Goal: Information Seeking & Learning: Learn about a topic

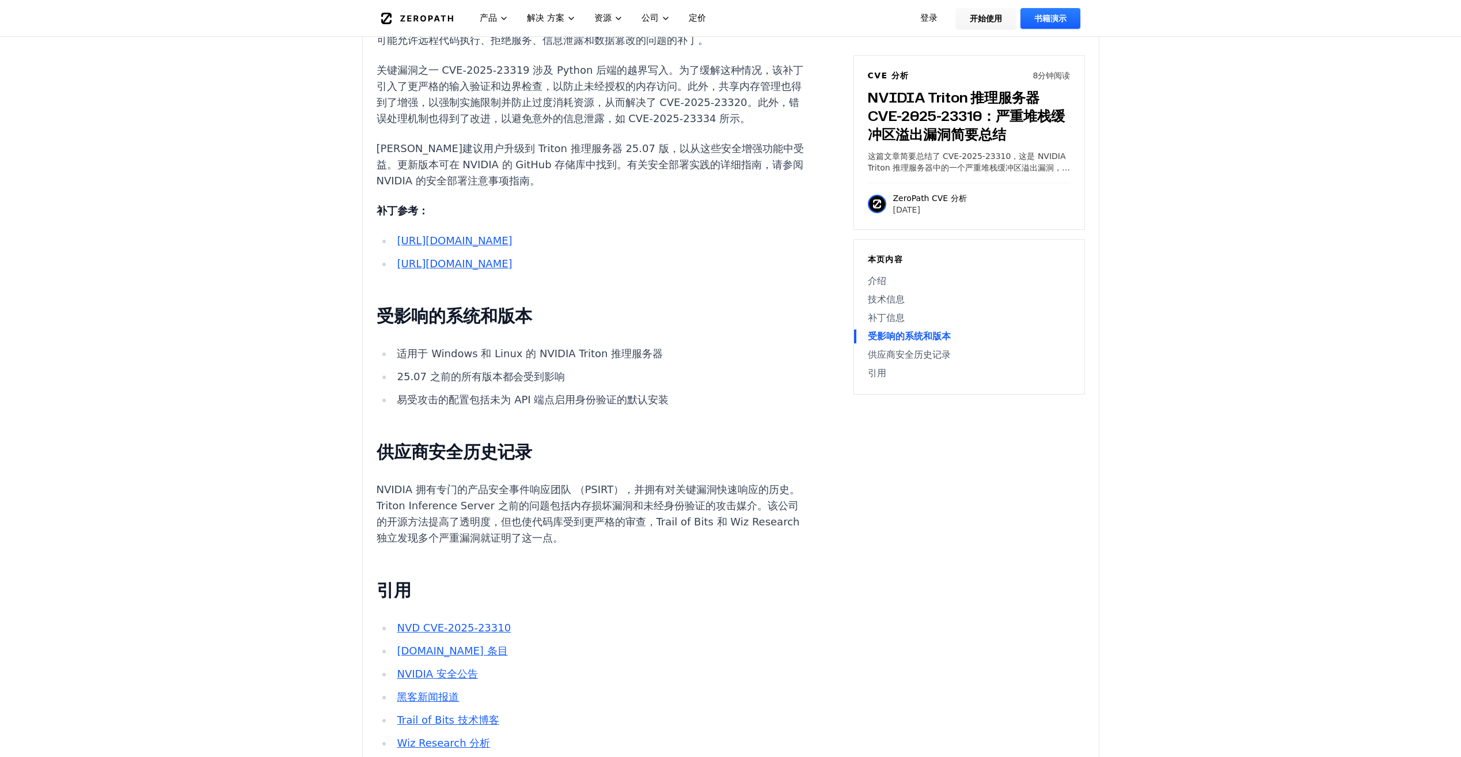
scroll to position [1325, 0]
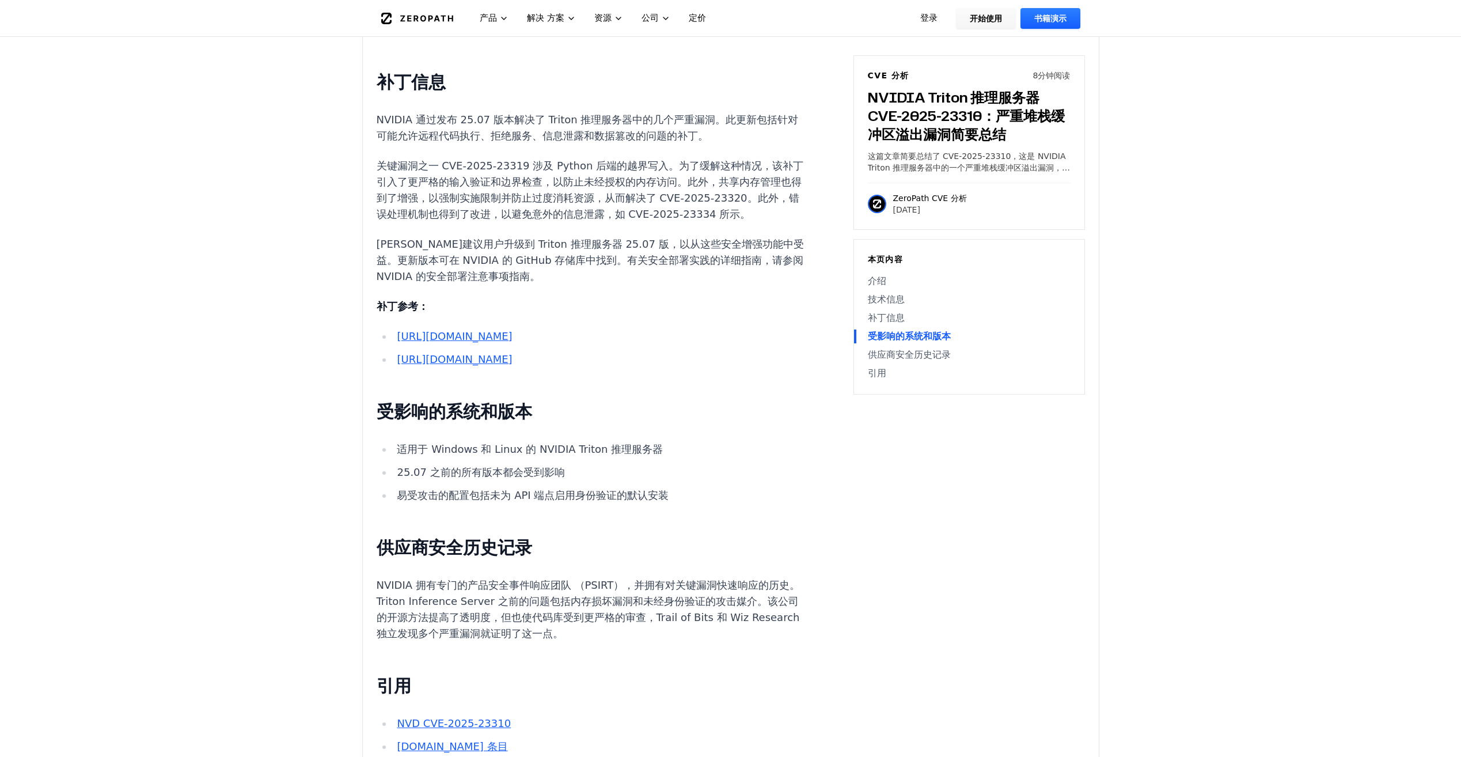
click at [504, 342] on link "[URL][DOMAIN_NAME]" at bounding box center [454, 336] width 115 height 12
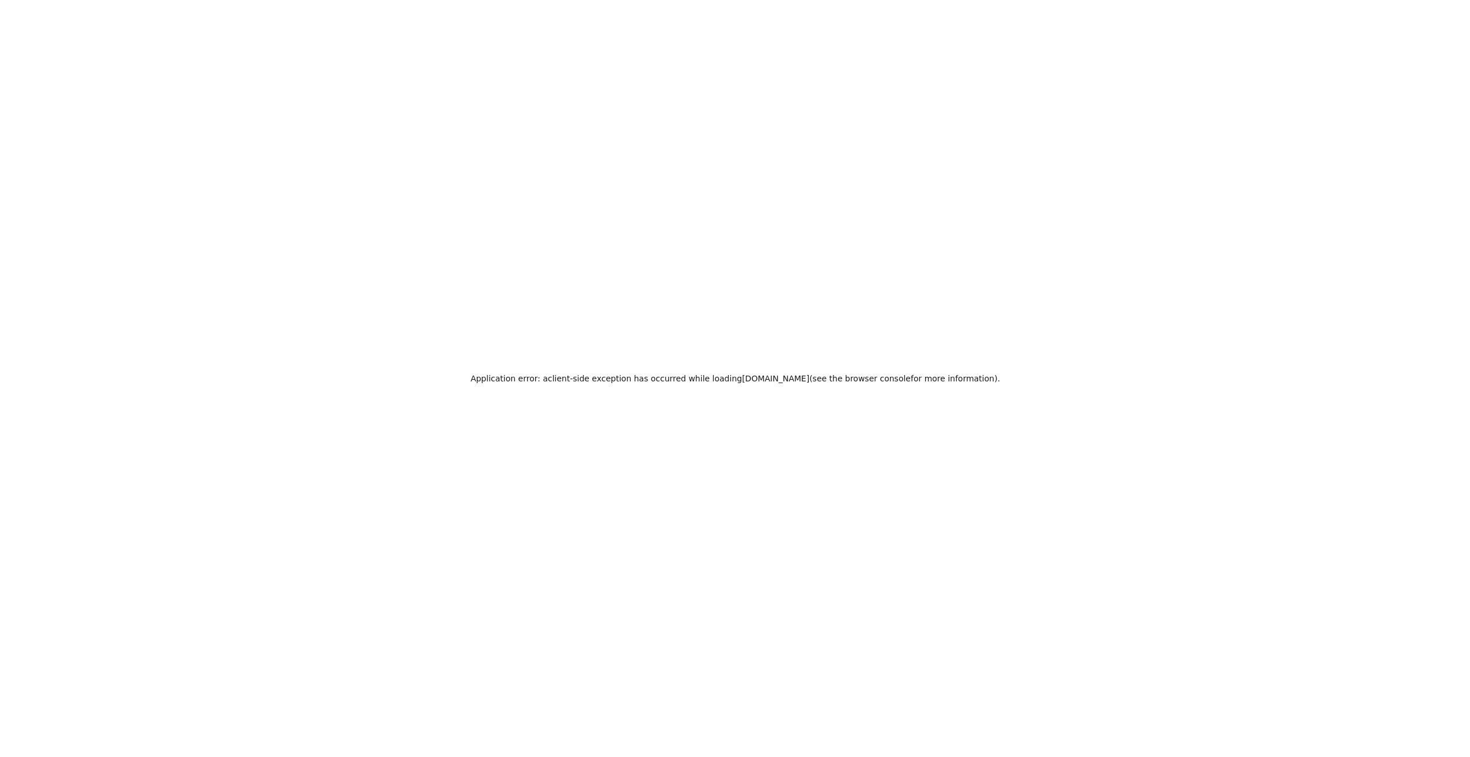
scroll to position [0, 0]
click at [320, 2] on div "应用程序错误：加载 [DOMAIN_NAME] 时发生客户端异常（有关详细信息，请参阅浏览器控制台）。" at bounding box center [735, 378] width 1470 height 757
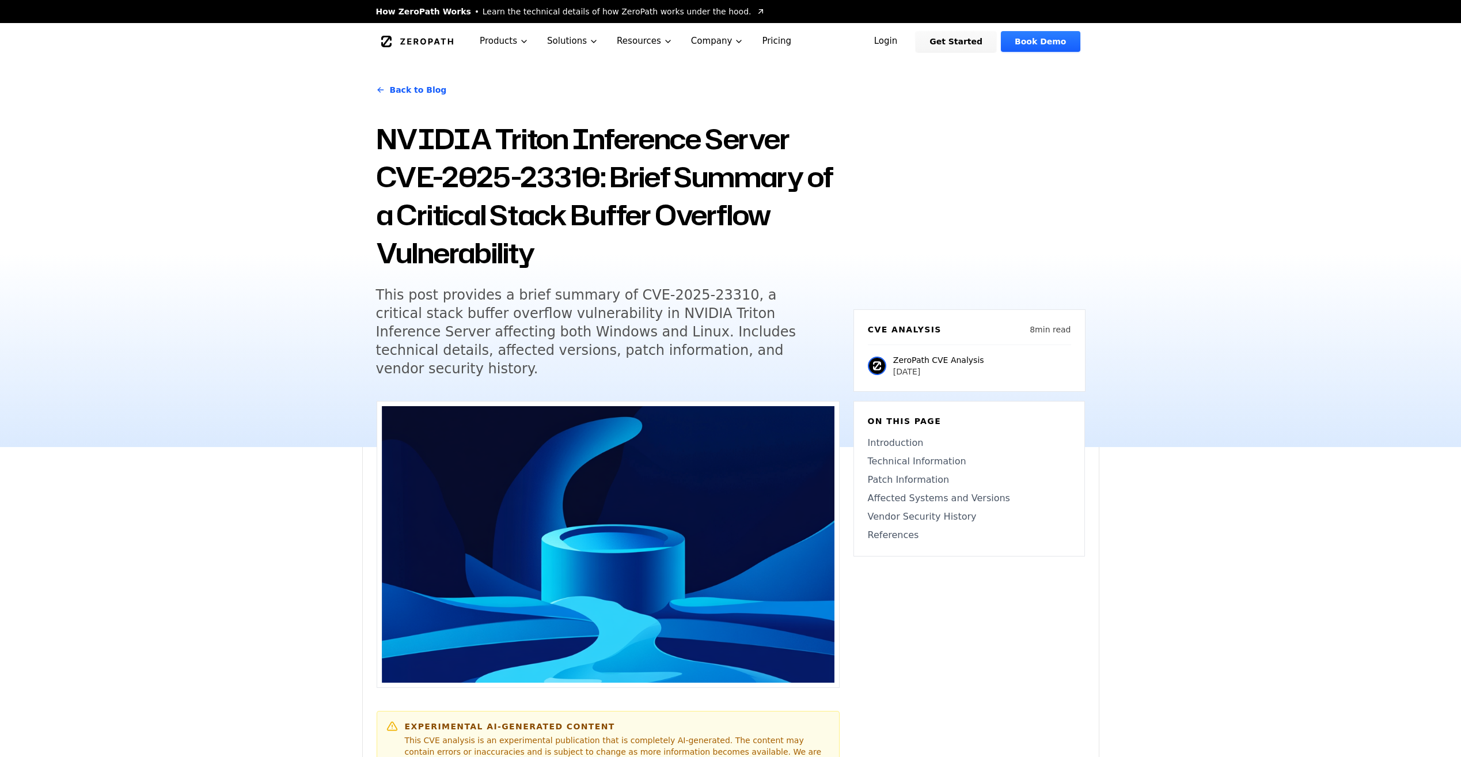
click at [613, 173] on h1 "NVIDIA Triton Inference Server CVE-2025-23310: Brief Summary of a Critical Stac…" at bounding box center [608, 196] width 464 height 152
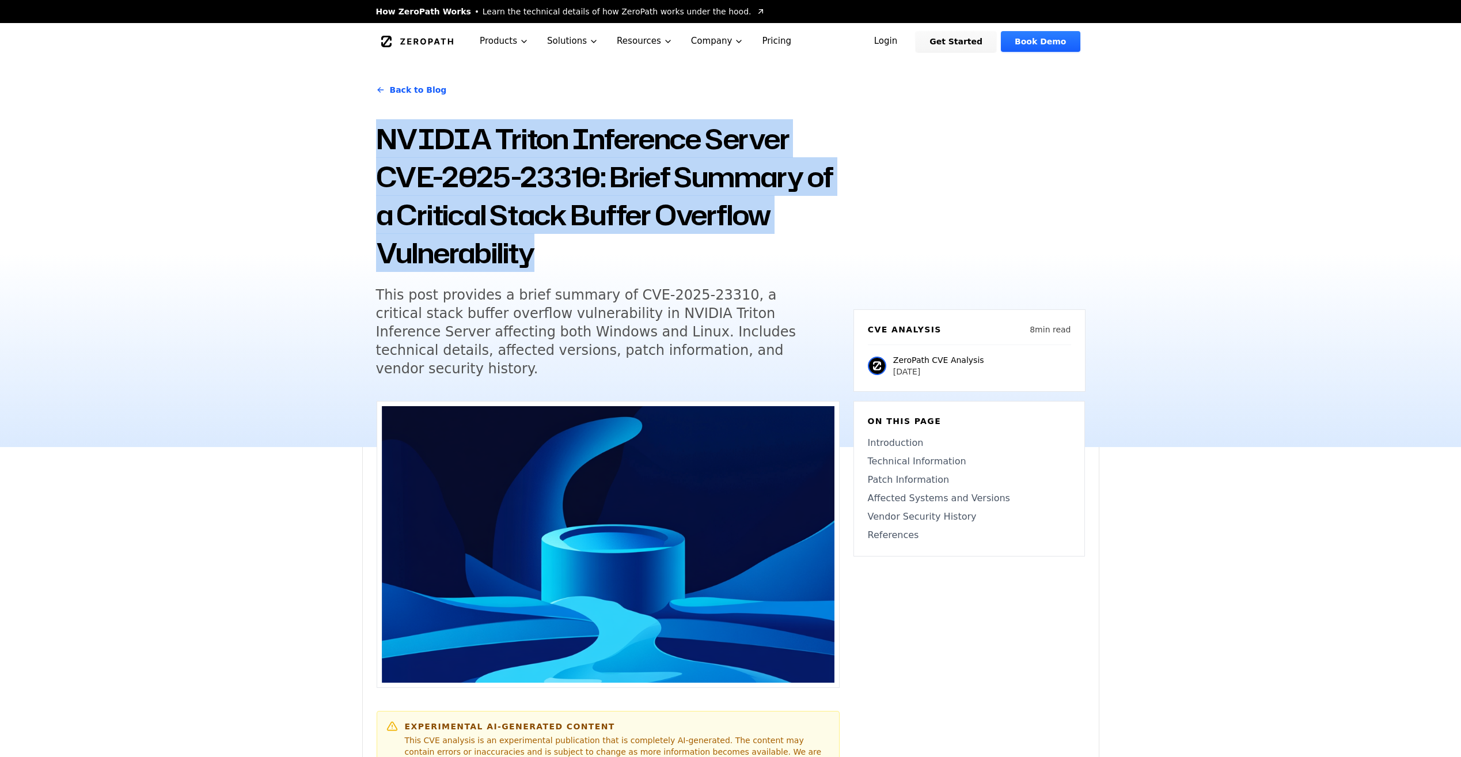
drag, startPoint x: 381, startPoint y: 140, endPoint x: 585, endPoint y: 257, distance: 235.0
click at [585, 257] on h1 "NVIDIA Triton Inference Server CVE-2025-23310: Brief Summary of a Critical Stac…" at bounding box center [608, 196] width 464 height 152
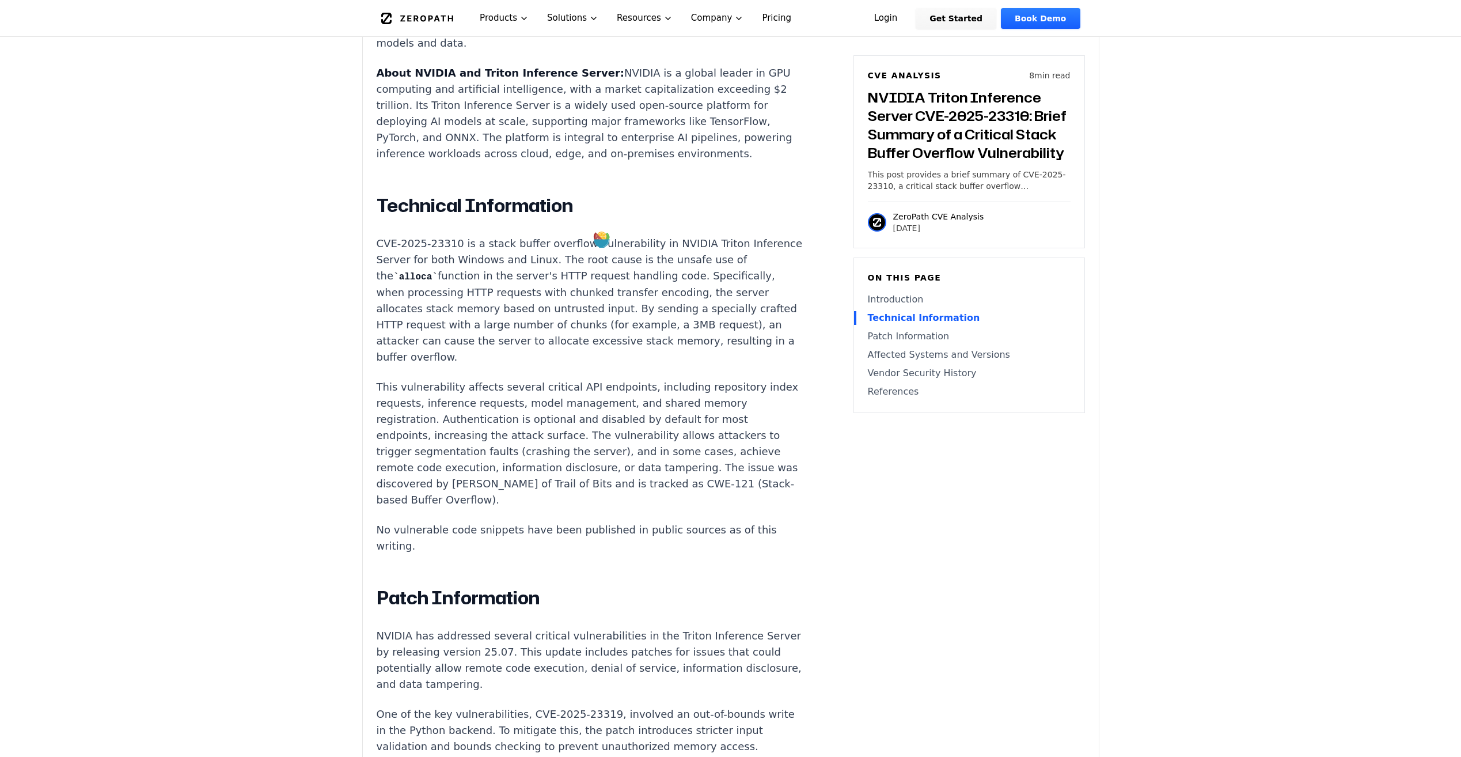
click at [577, 445] on p "This vulnerability affects several critical API endpoints, including repository…" at bounding box center [591, 443] width 429 height 129
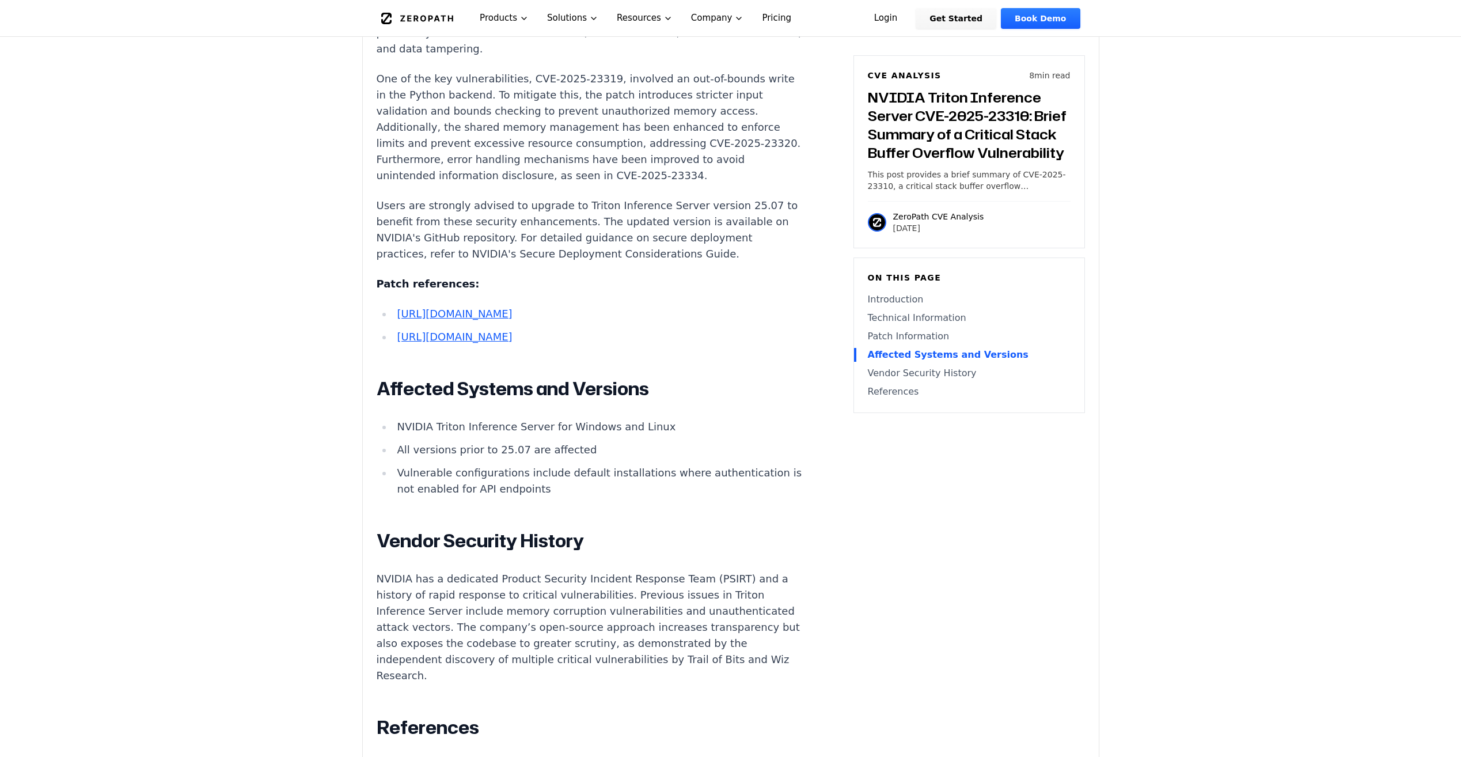
scroll to position [1498, 0]
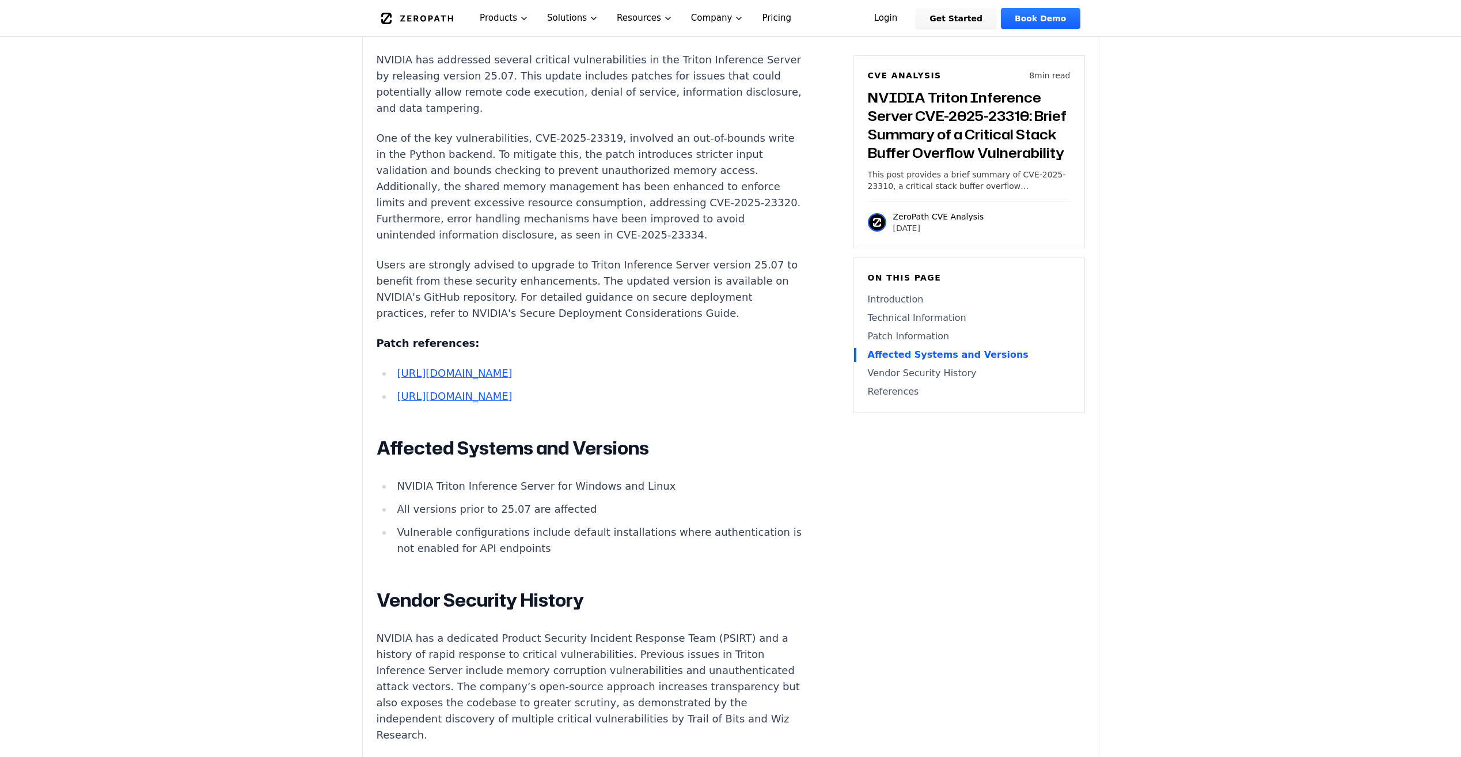
click at [459, 402] on link "[URL][DOMAIN_NAME]" at bounding box center [454, 396] width 115 height 12
